Goal: Transaction & Acquisition: Purchase product/service

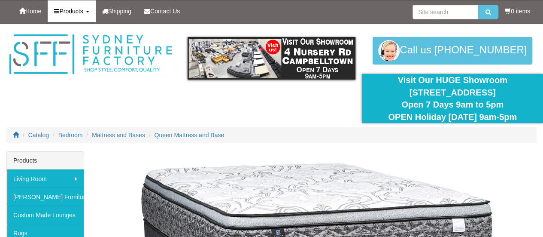
click at [77, 14] on span "Products" at bounding box center [71, 11] width 24 height 7
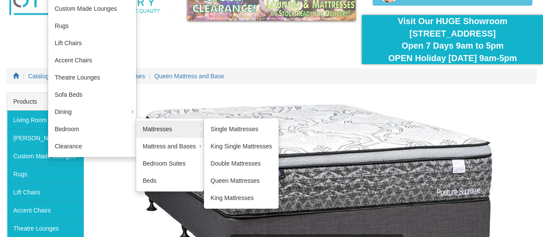
scroll to position [59, 0]
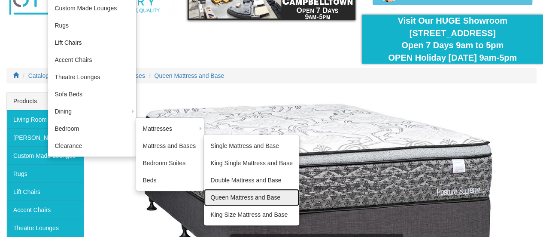
click at [255, 193] on link "Queen Mattress and Base" at bounding box center [251, 197] width 95 height 17
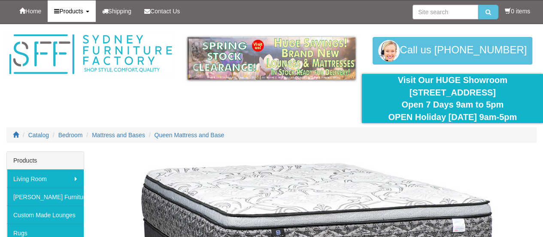
click at [82, 6] on link "Products" at bounding box center [72, 10] width 48 height 21
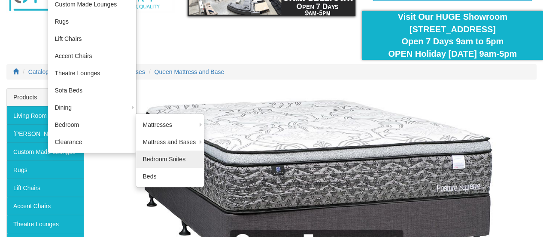
scroll to position [64, 0]
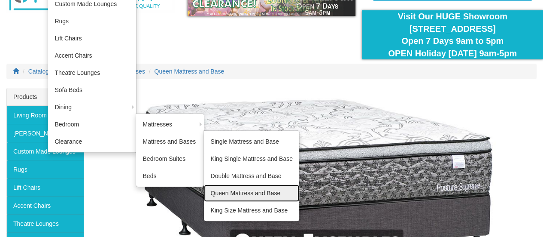
click at [234, 187] on link "Queen Mattress and Base" at bounding box center [251, 192] width 95 height 17
click at [234, 187] on img at bounding box center [317, 183] width 440 height 183
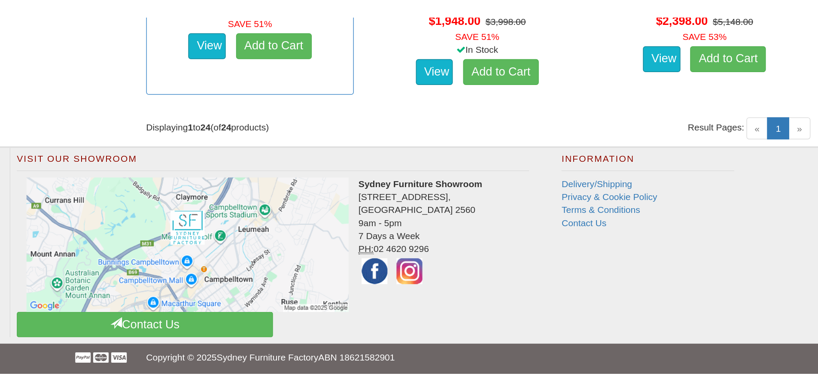
scroll to position [2768, 0]
